Goal: Book appointment/travel/reservation

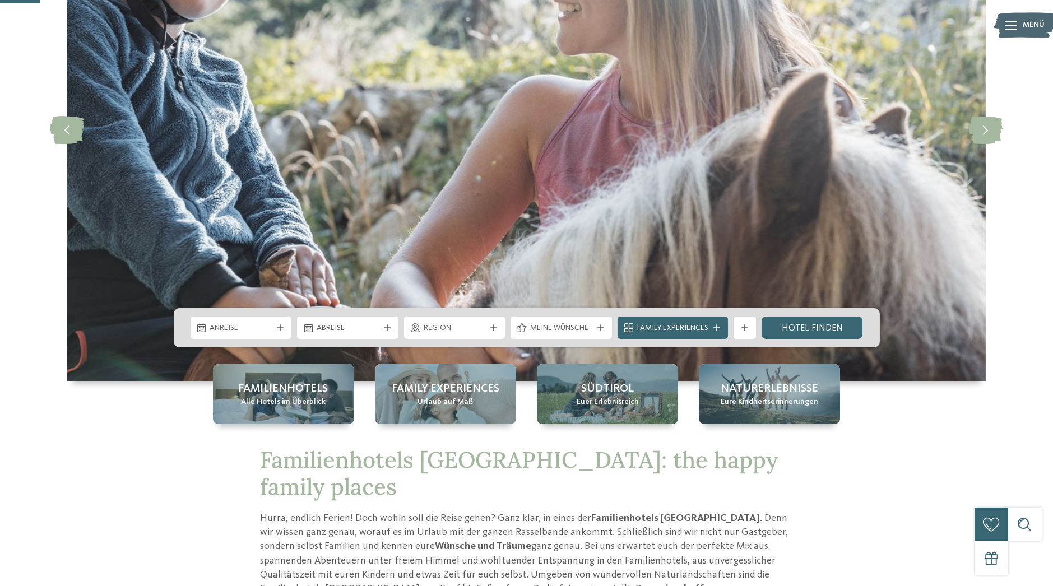
scroll to position [236, 0]
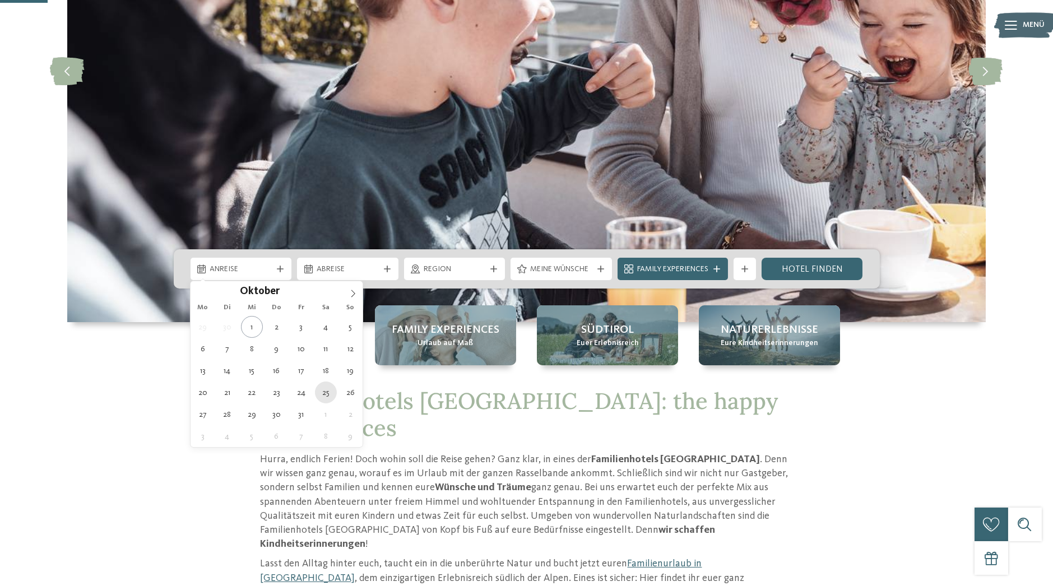
type div "[DATE]"
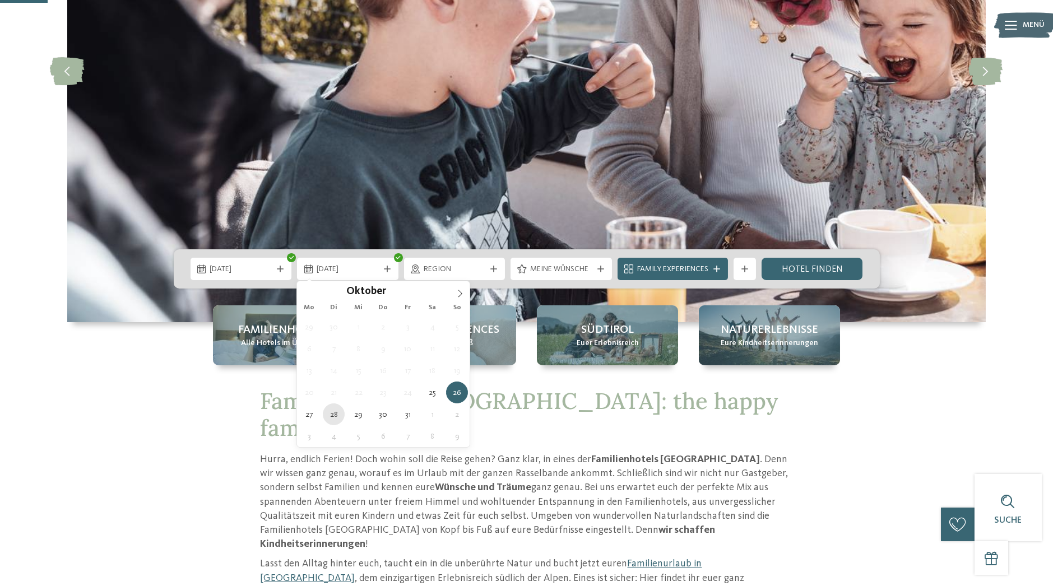
type div "[DATE]"
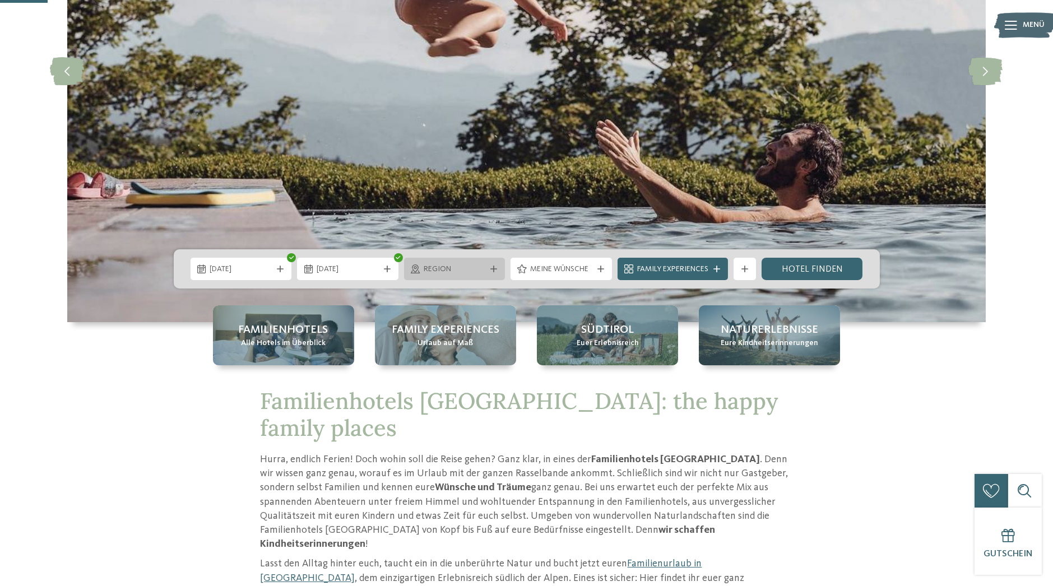
click at [490, 273] on div "Region" at bounding box center [454, 269] width 101 height 22
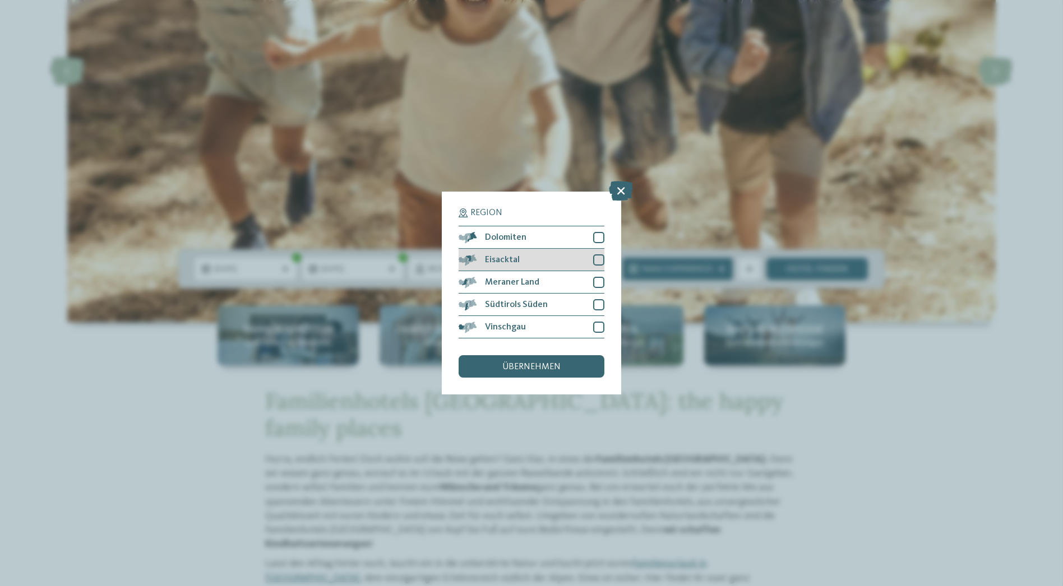
click at [600, 258] on div at bounding box center [598, 259] width 11 height 11
click at [601, 240] on div at bounding box center [598, 237] width 11 height 11
click at [578, 359] on div "übernehmen" at bounding box center [531, 366] width 146 height 22
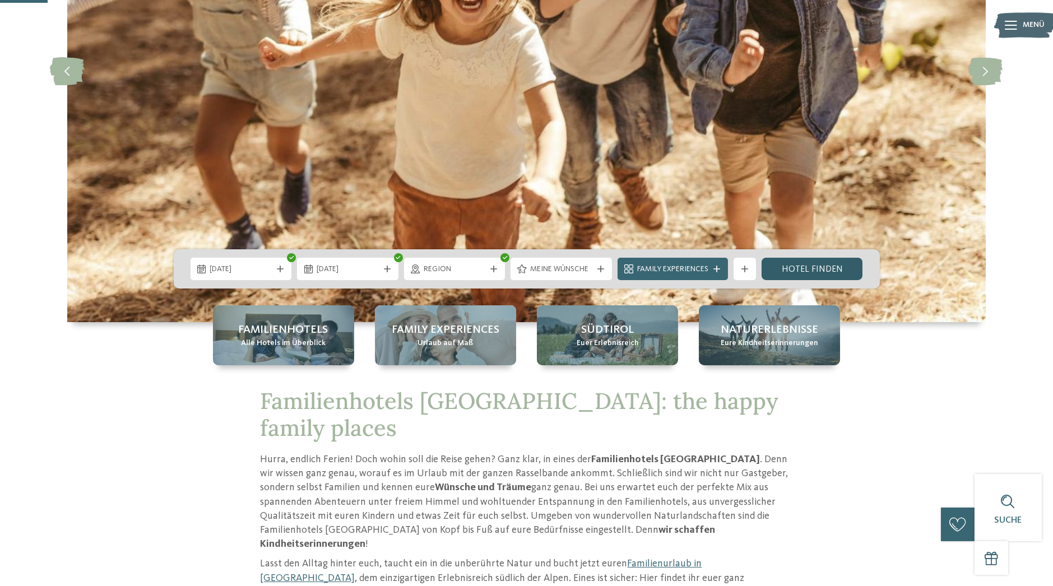
click at [823, 265] on link "Hotel finden" at bounding box center [812, 269] width 101 height 22
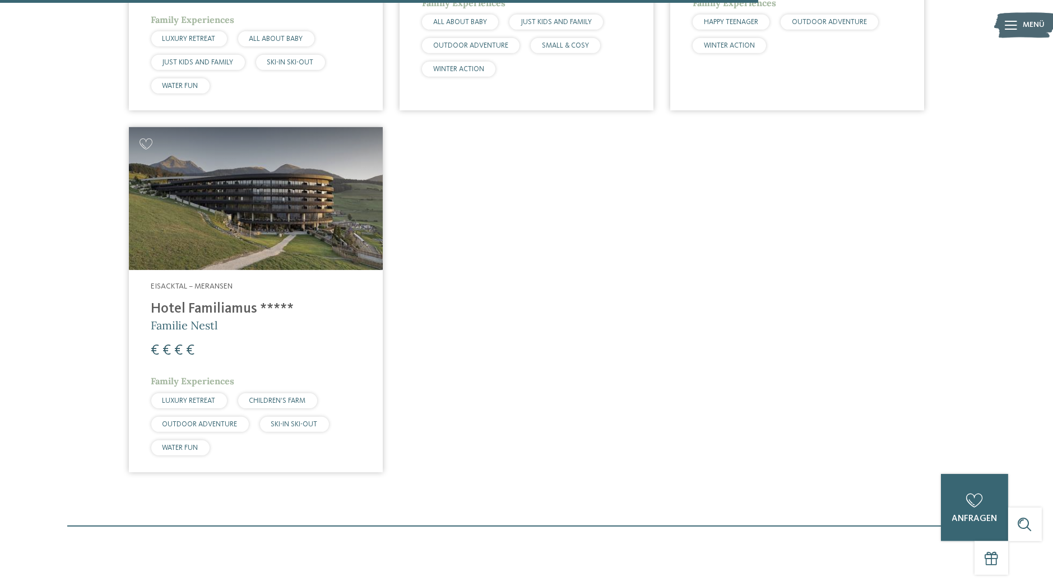
scroll to position [1490, 0]
